Goal: Transaction & Acquisition: Purchase product/service

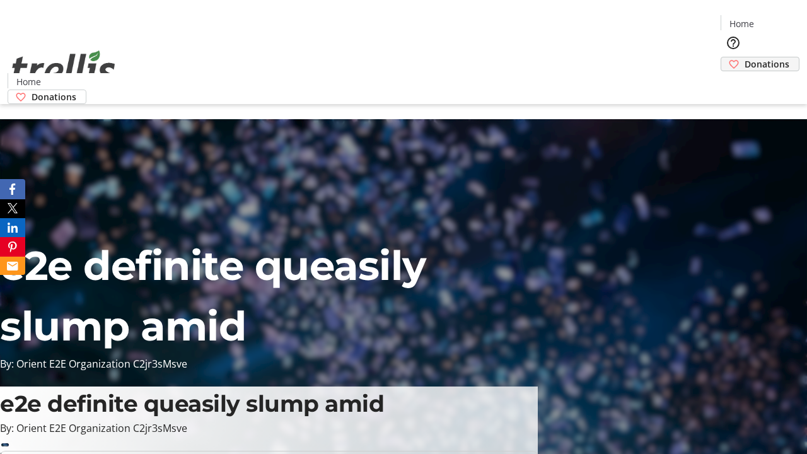
click at [744, 57] on span "Donations" at bounding box center [766, 63] width 45 height 13
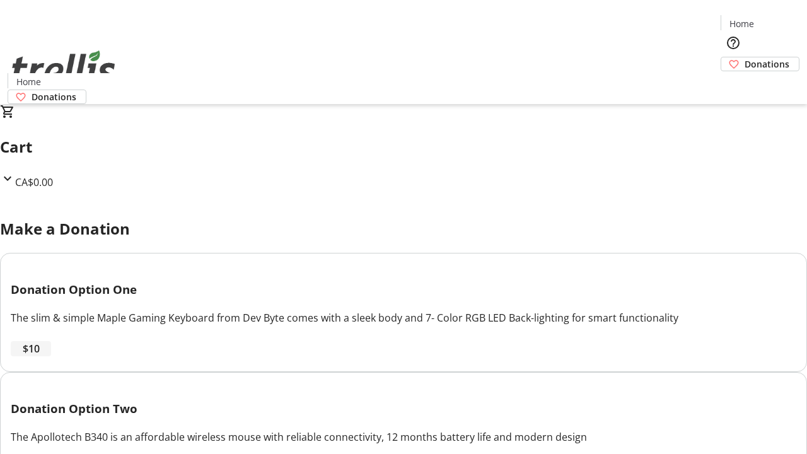
click at [40, 356] on span "$10" at bounding box center [31, 348] width 17 height 15
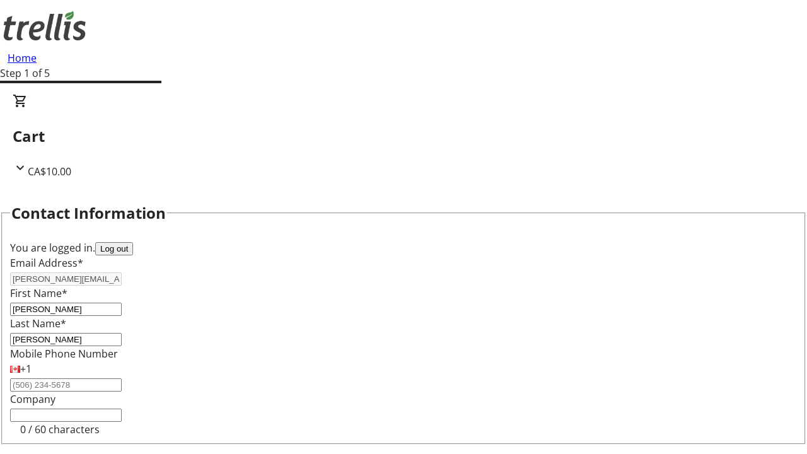
select select "CA"
type input "[STREET_ADDRESS][PERSON_NAME]"
type input "Kelowna"
select select "BC"
type input "Kelowna"
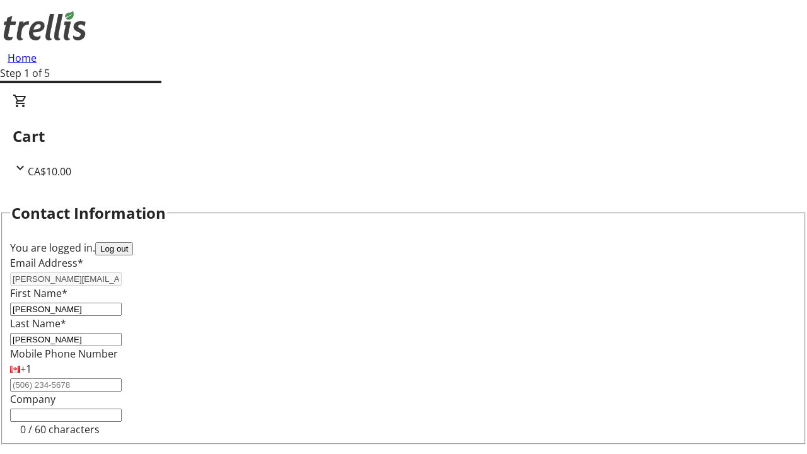
type input "V1Y 0C2"
